Goal: Information Seeking & Learning: Learn about a topic

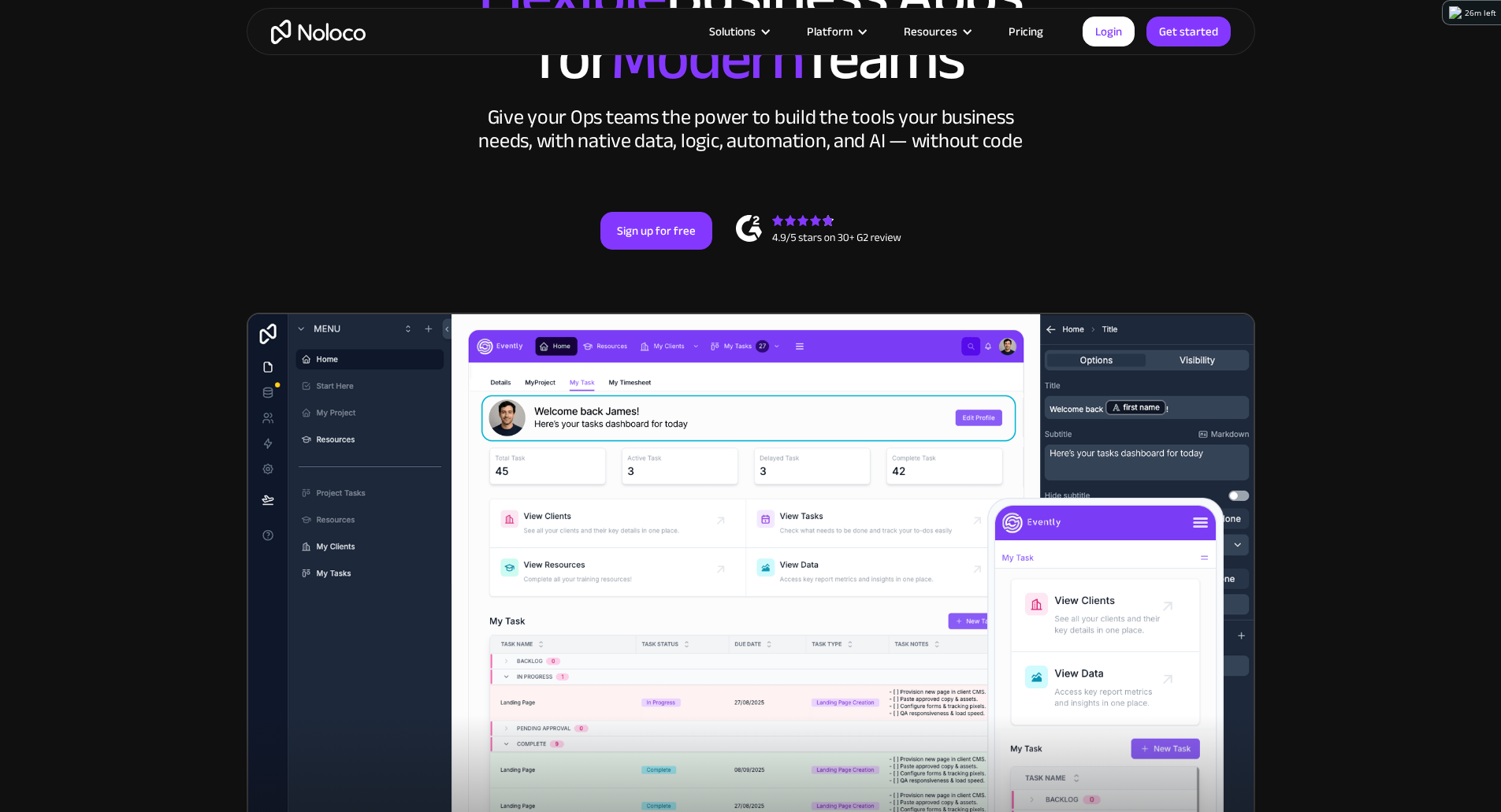
scroll to position [237, 0]
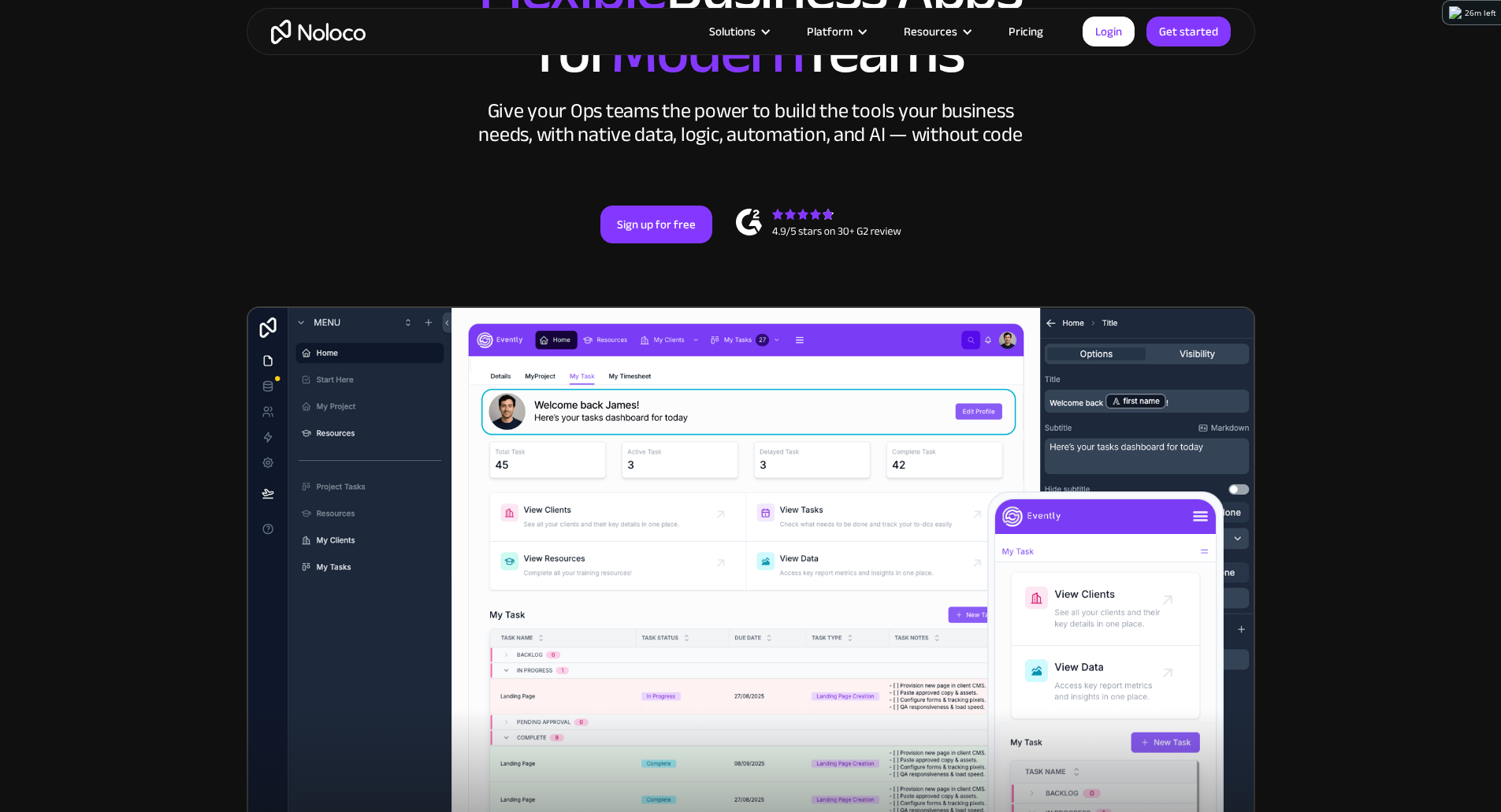
click at [808, 582] on img at bounding box center [751, 606] width 1008 height 600
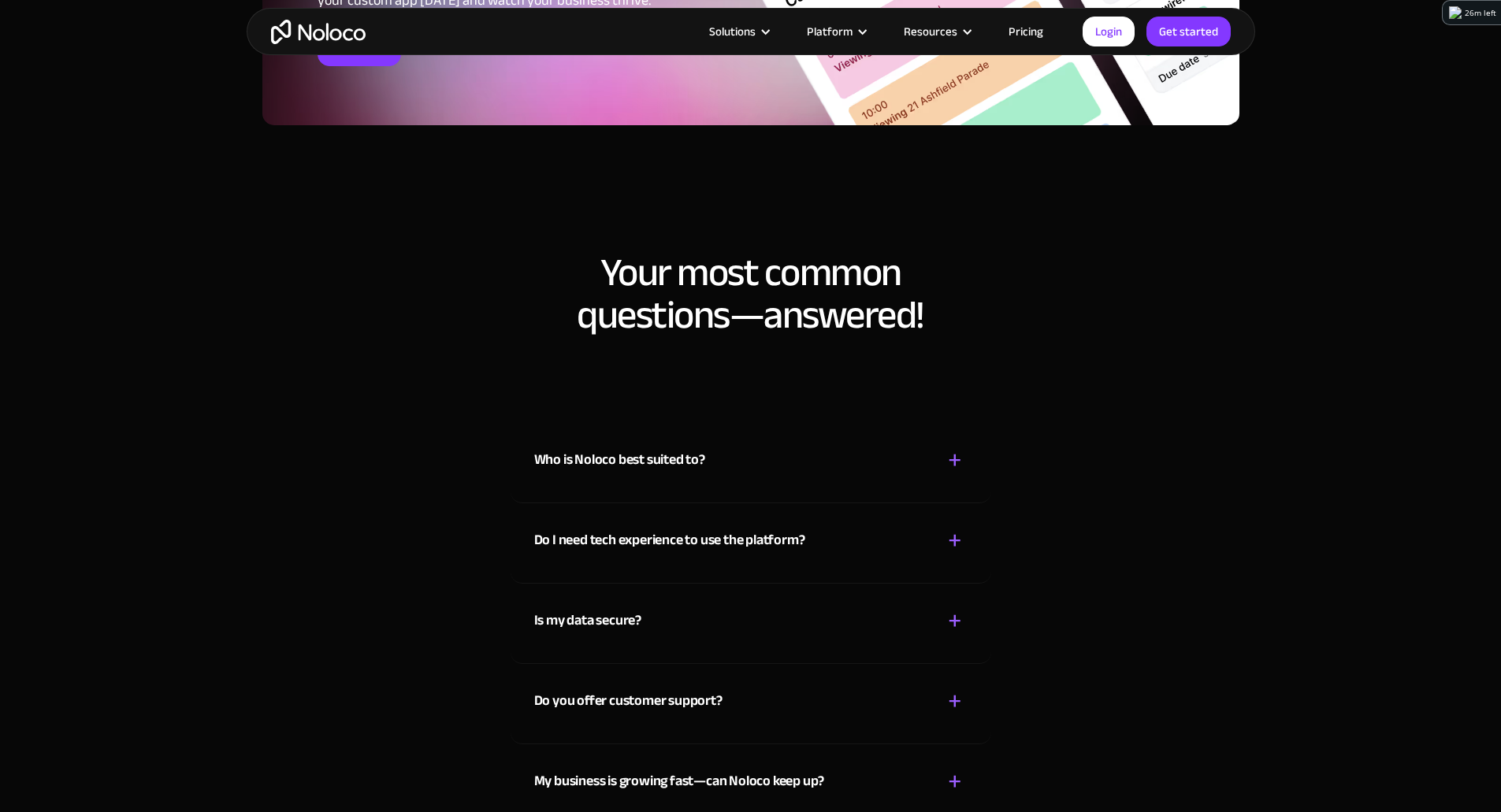
scroll to position [8429, 0]
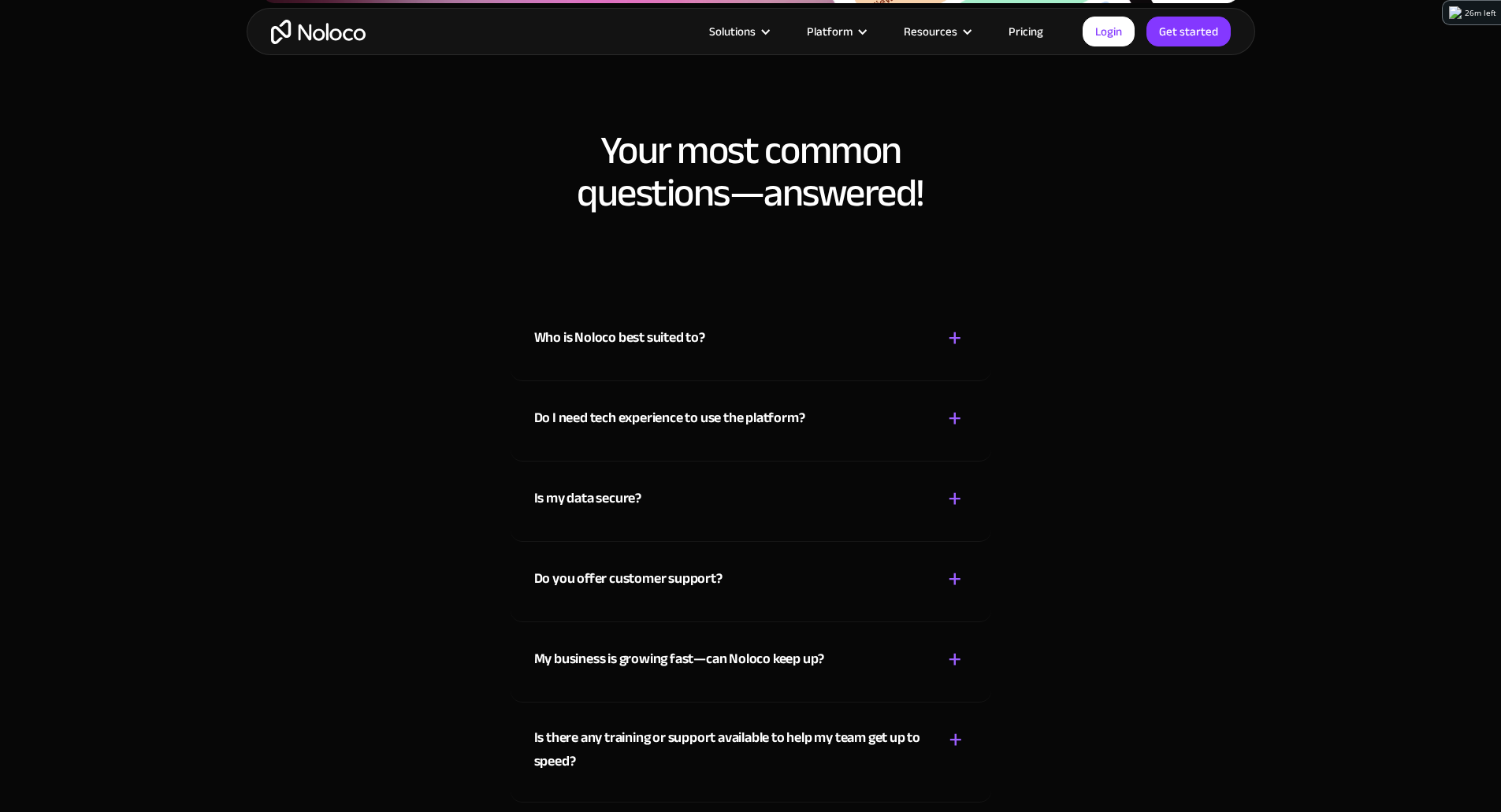
click at [901, 356] on div "Who is Noloco best suited to? + -" at bounding box center [750, 329] width 433 height 56
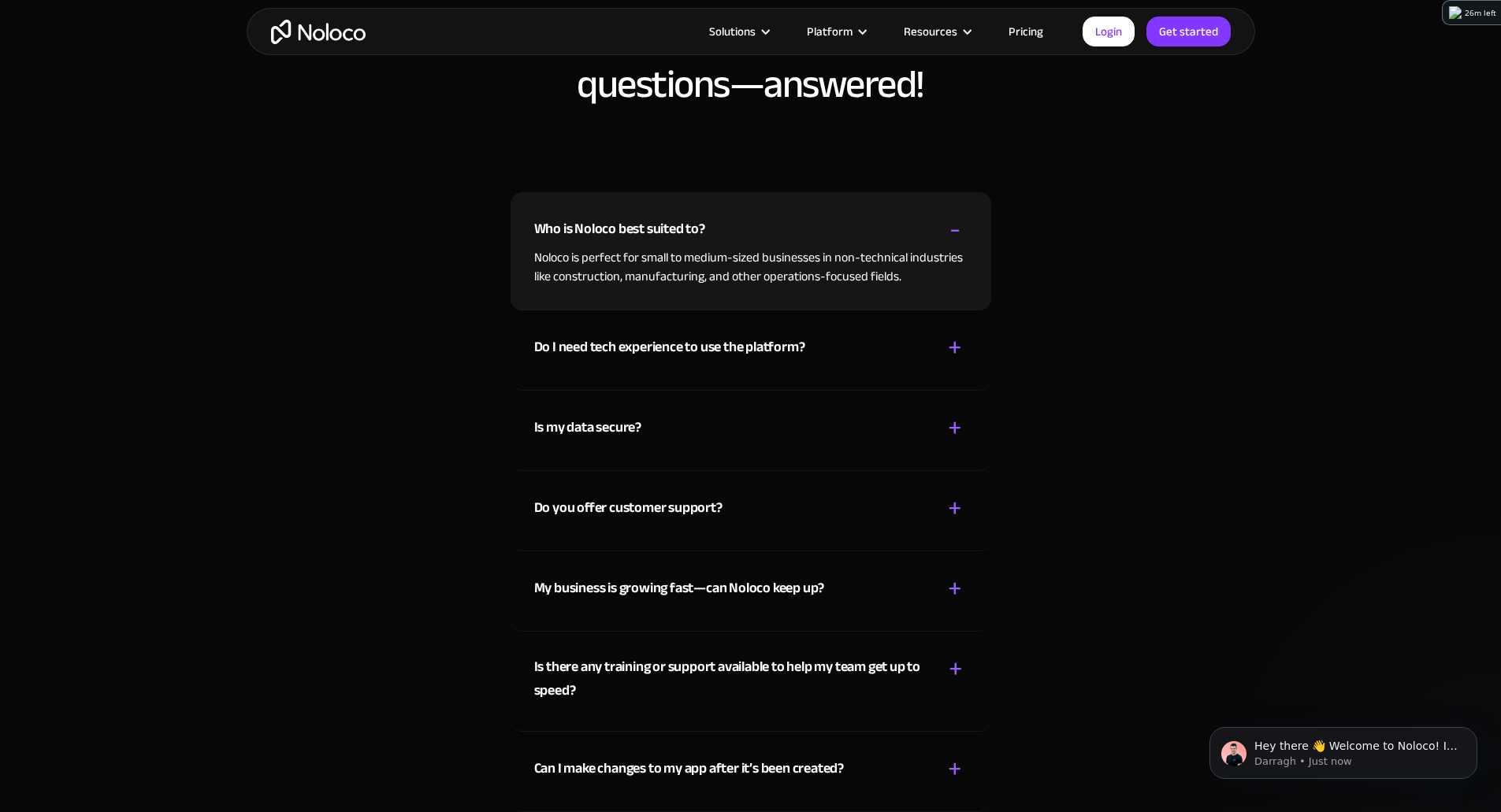
scroll to position [8822, 0]
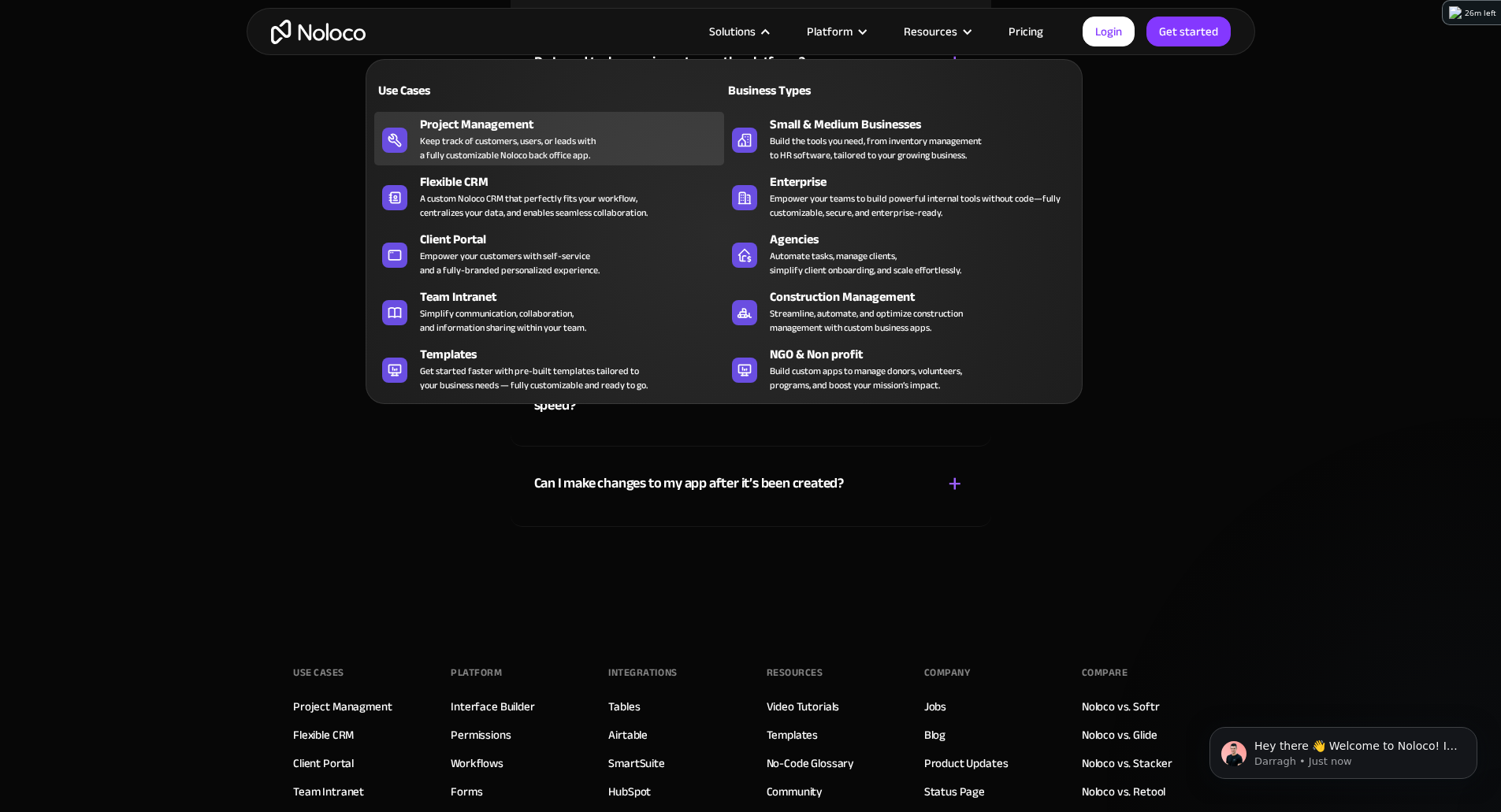
click at [510, 158] on div "Keep track of customers, users, or leads with a fully customizable Noloco back …" at bounding box center [507, 149] width 176 height 29
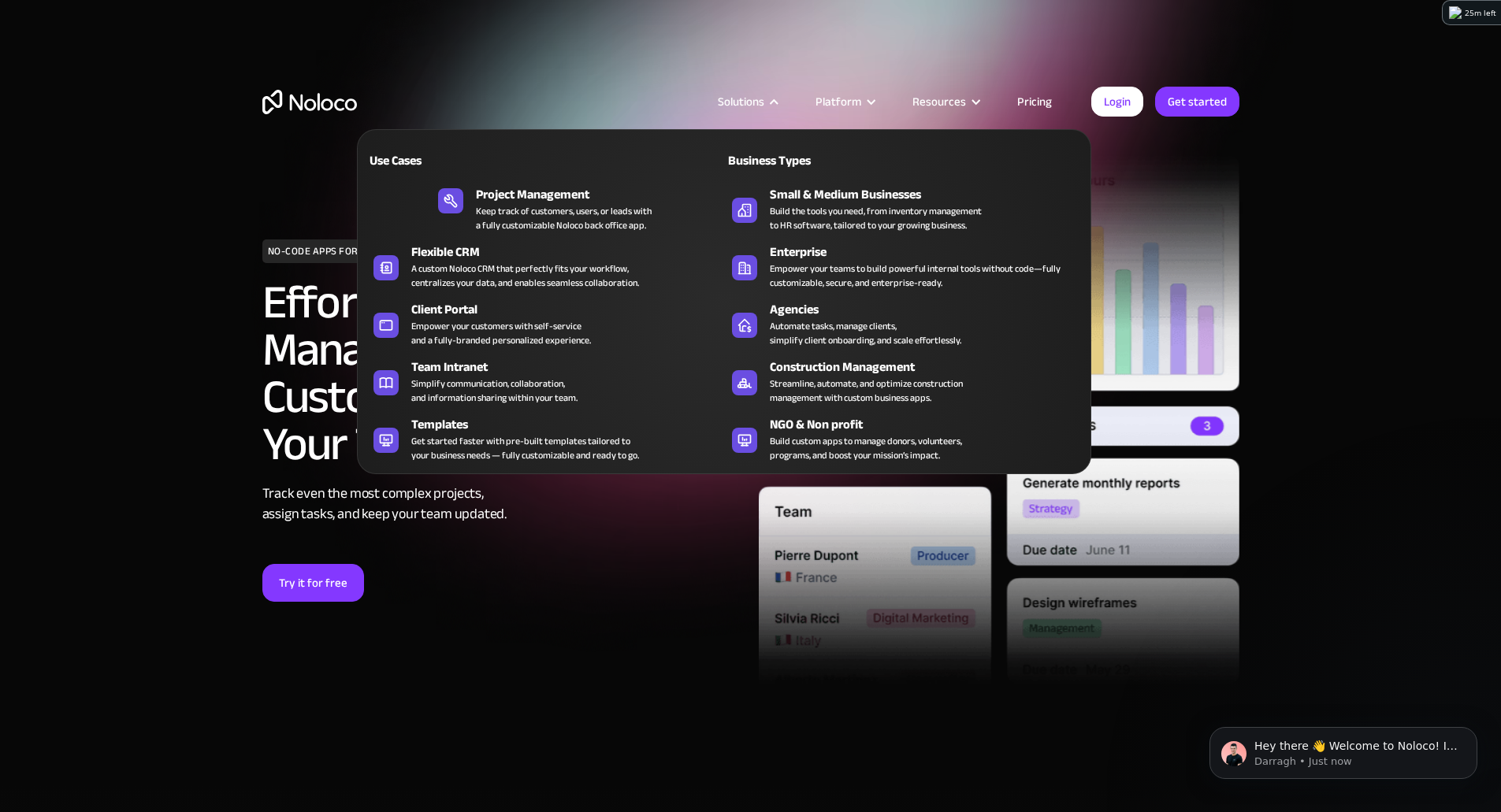
drag, startPoint x: 104, startPoint y: 559, endPoint x: 116, endPoint y: 559, distance: 12.0
click at [104, 559] on section "NO-CODE APPS FOR PROJECT MANAGEMENT Effortless Project Management Apps, Custom-…" at bounding box center [750, 392] width 1501 height 785
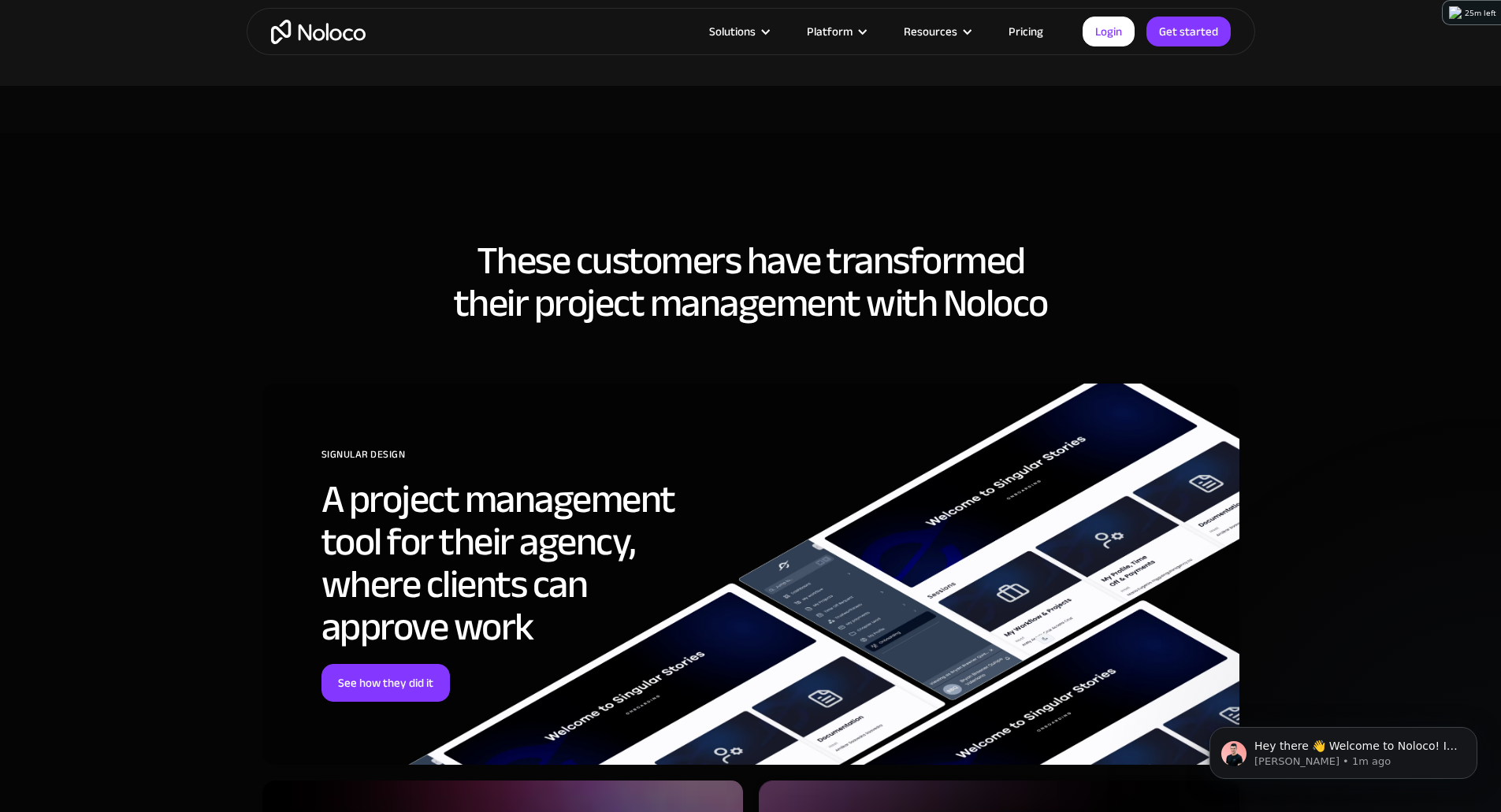
scroll to position [4884, 0]
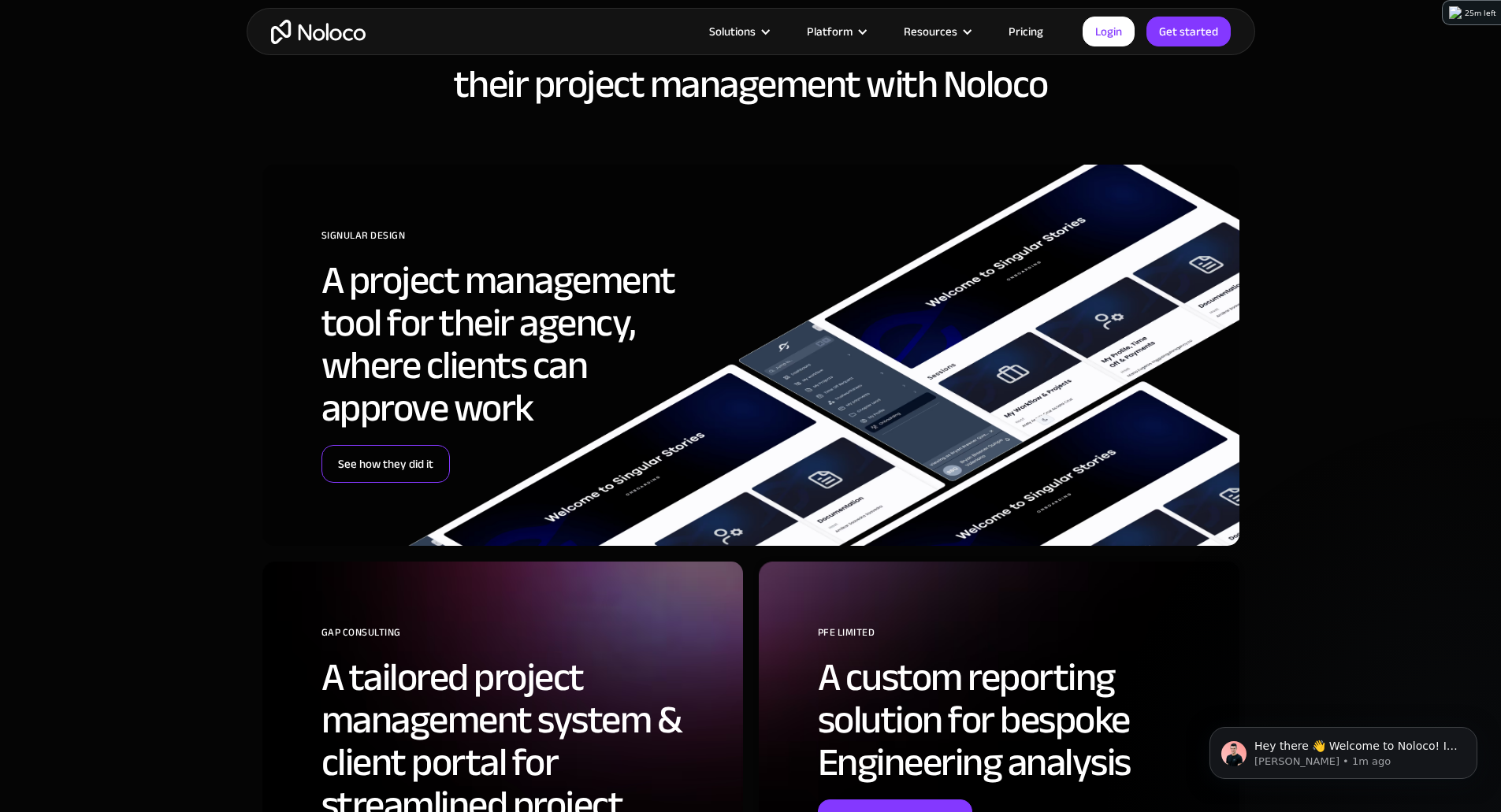
click at [420, 470] on link "See how they did it" at bounding box center [385, 464] width 129 height 38
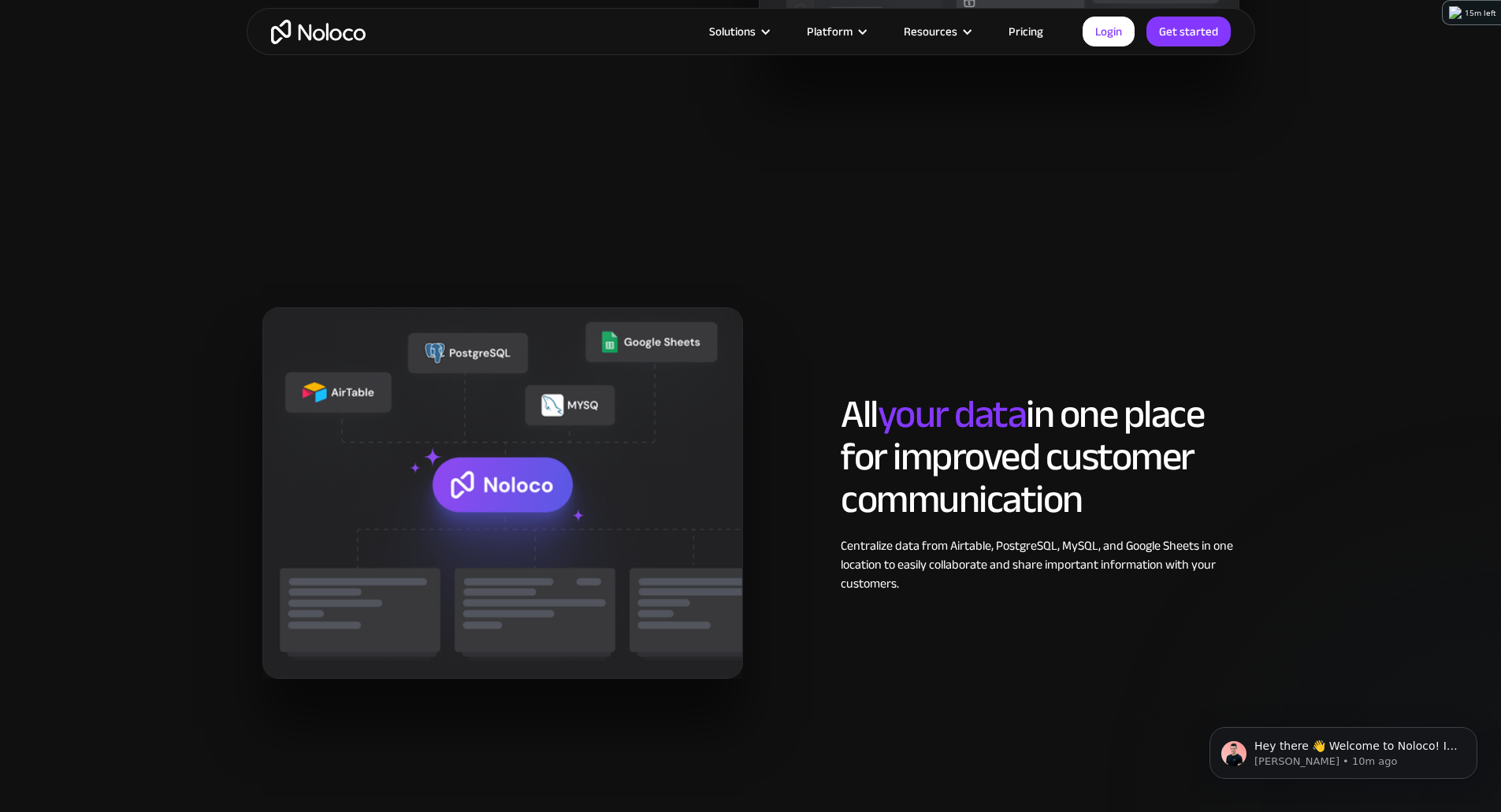
scroll to position [1655, 0]
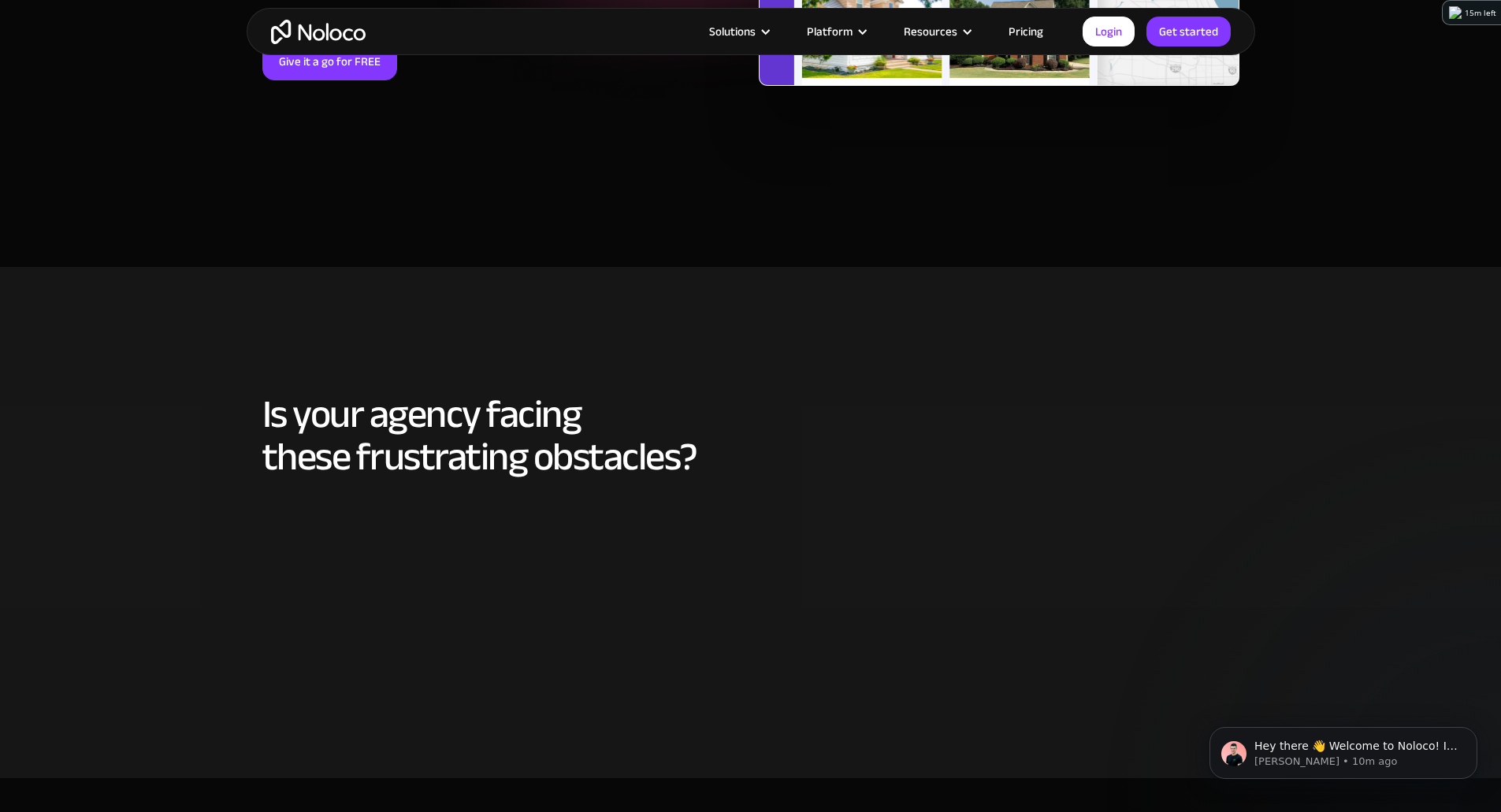
scroll to position [945, 0]
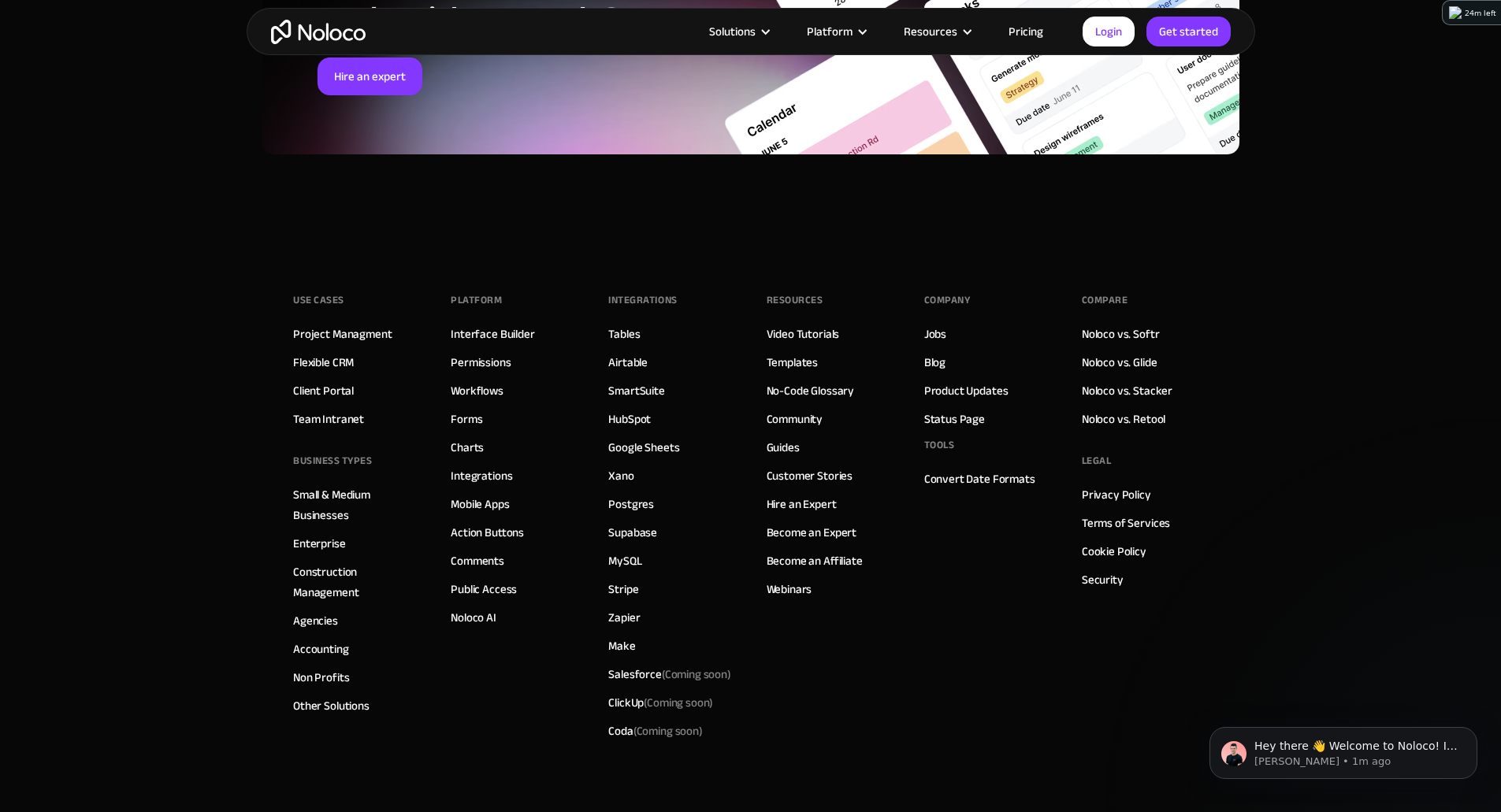
scroll to position [5895, 0]
